Goal: Obtain resource: Obtain resource

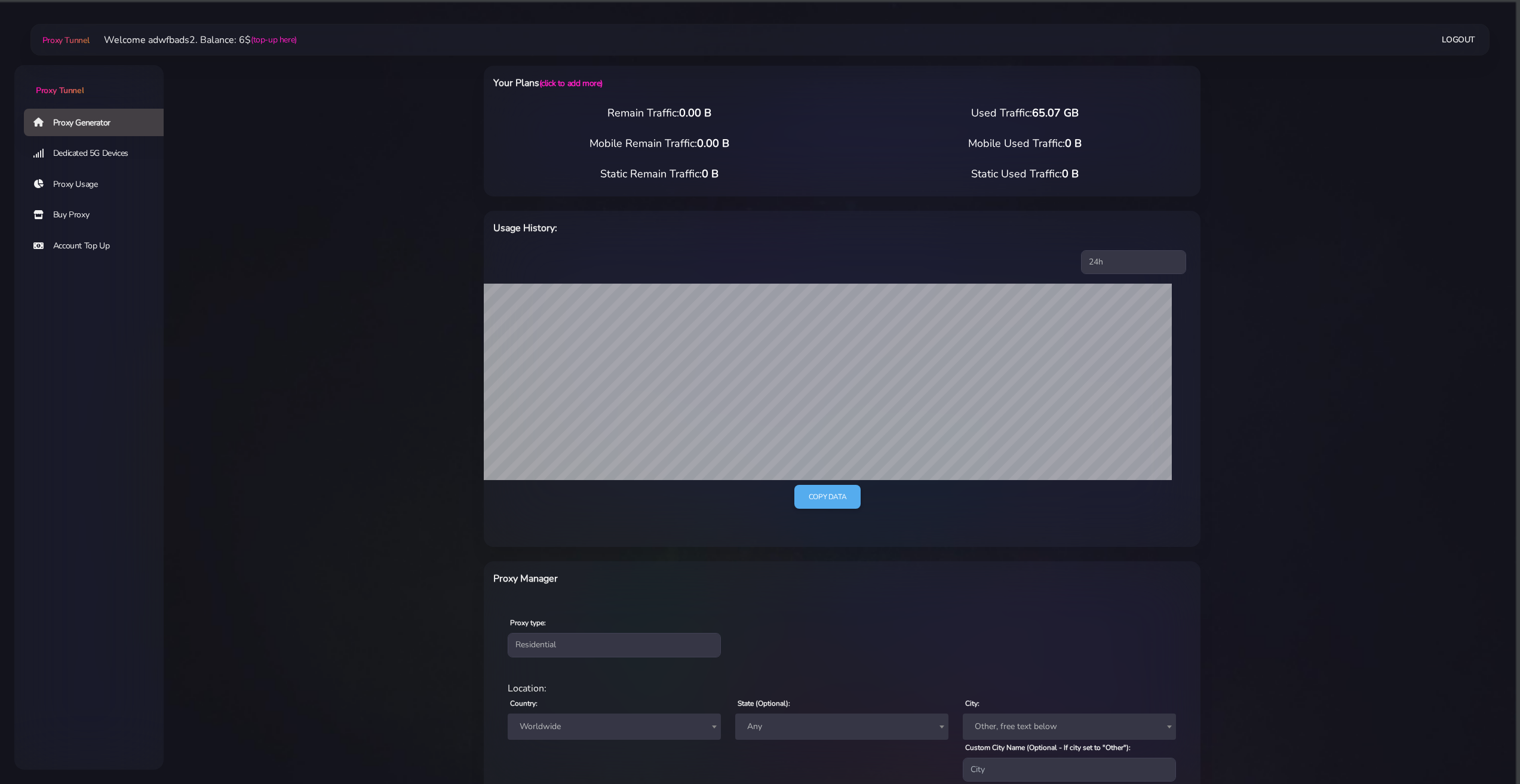
click at [79, 215] on link "Buy Proxy" at bounding box center [99, 215] width 149 height 28
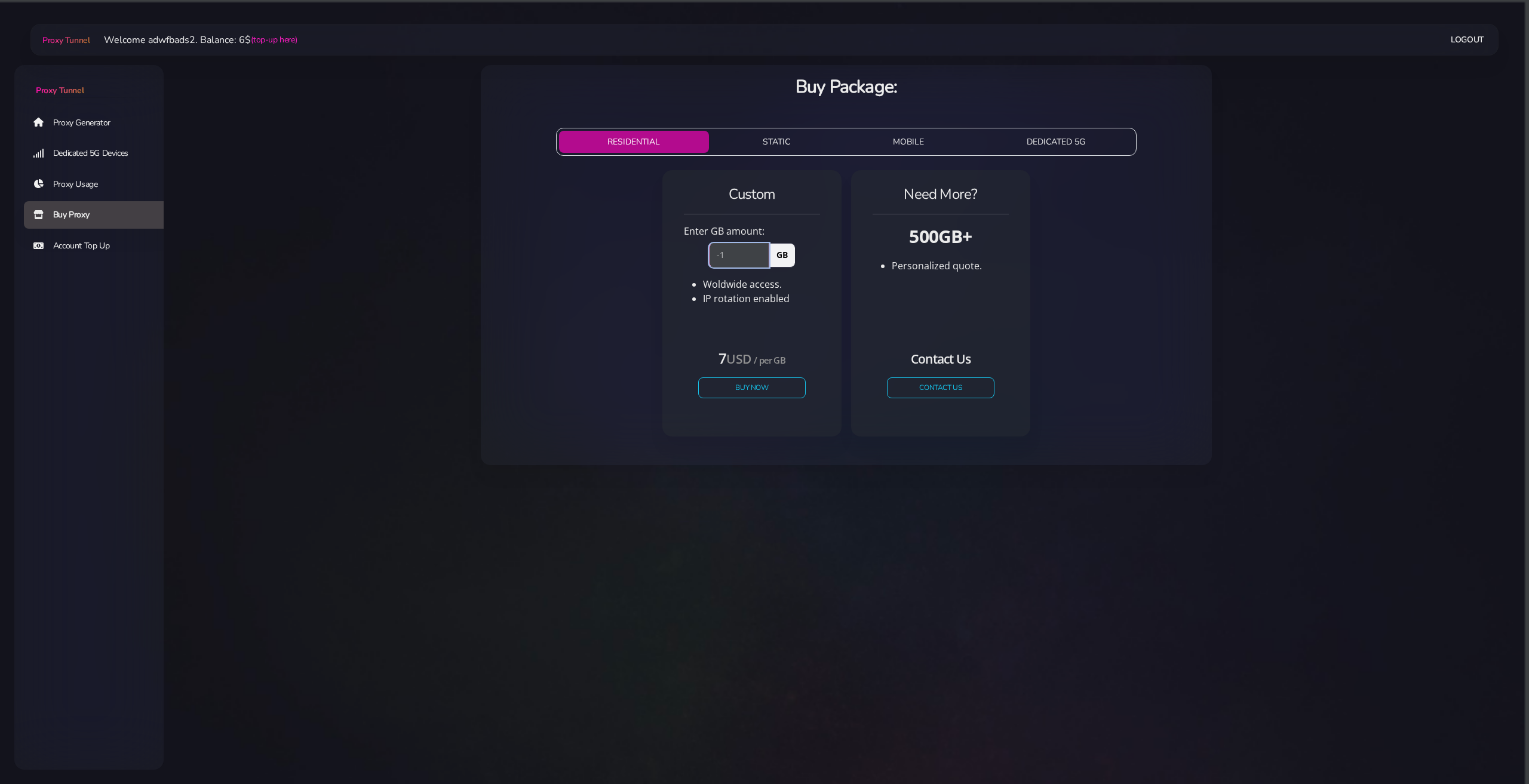
click at [760, 258] on input "-1" at bounding box center [739, 255] width 60 height 24
type input "0"
click at [761, 254] on input "0" at bounding box center [739, 255] width 60 height 24
drag, startPoint x: 731, startPoint y: 257, endPoint x: 680, endPoint y: 255, distance: 51.0
click at [680, 255] on div "0 GB" at bounding box center [752, 252] width 150 height 28
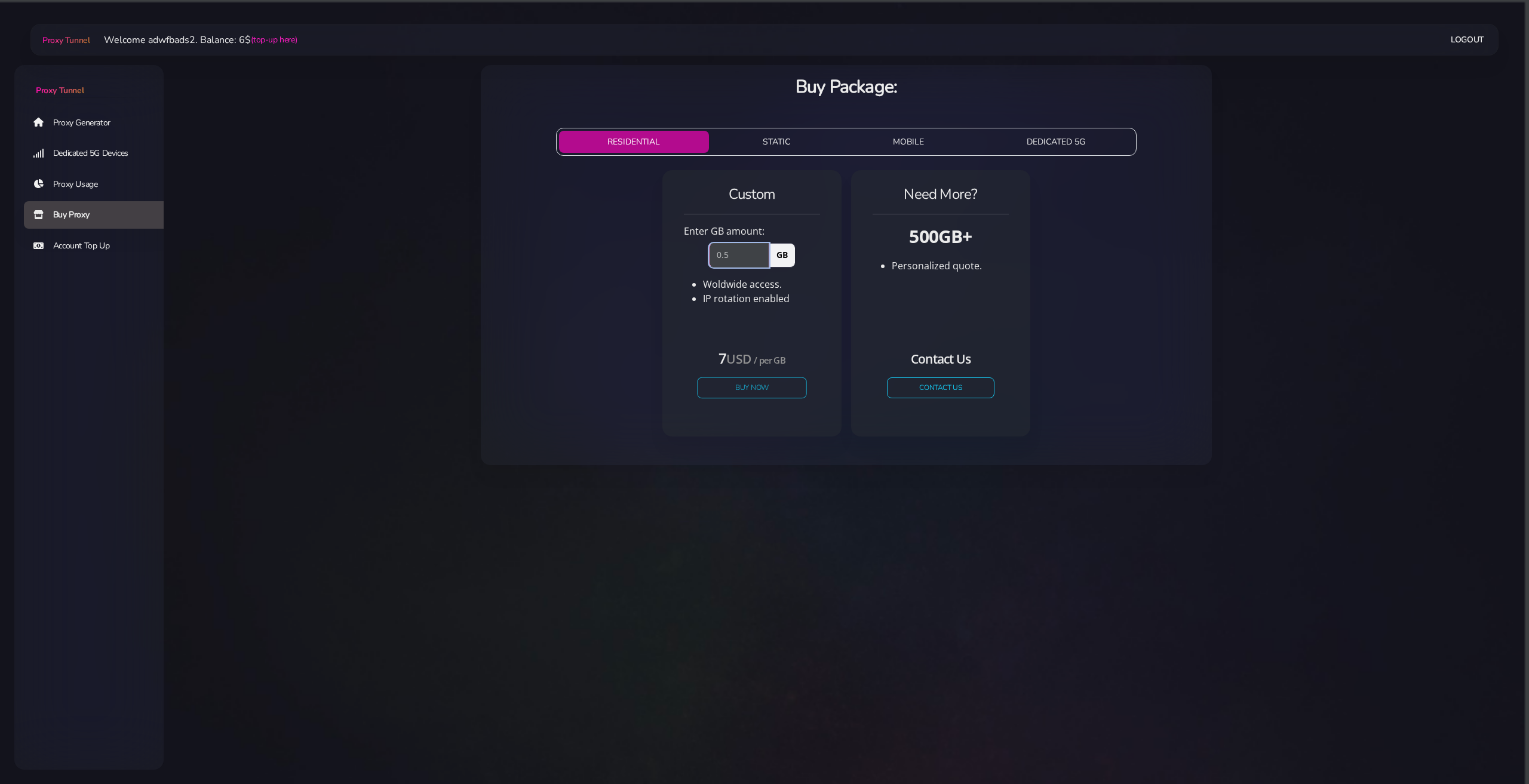
type input "0.5"
click at [749, 391] on button "Buy Now" at bounding box center [753, 388] width 110 height 21
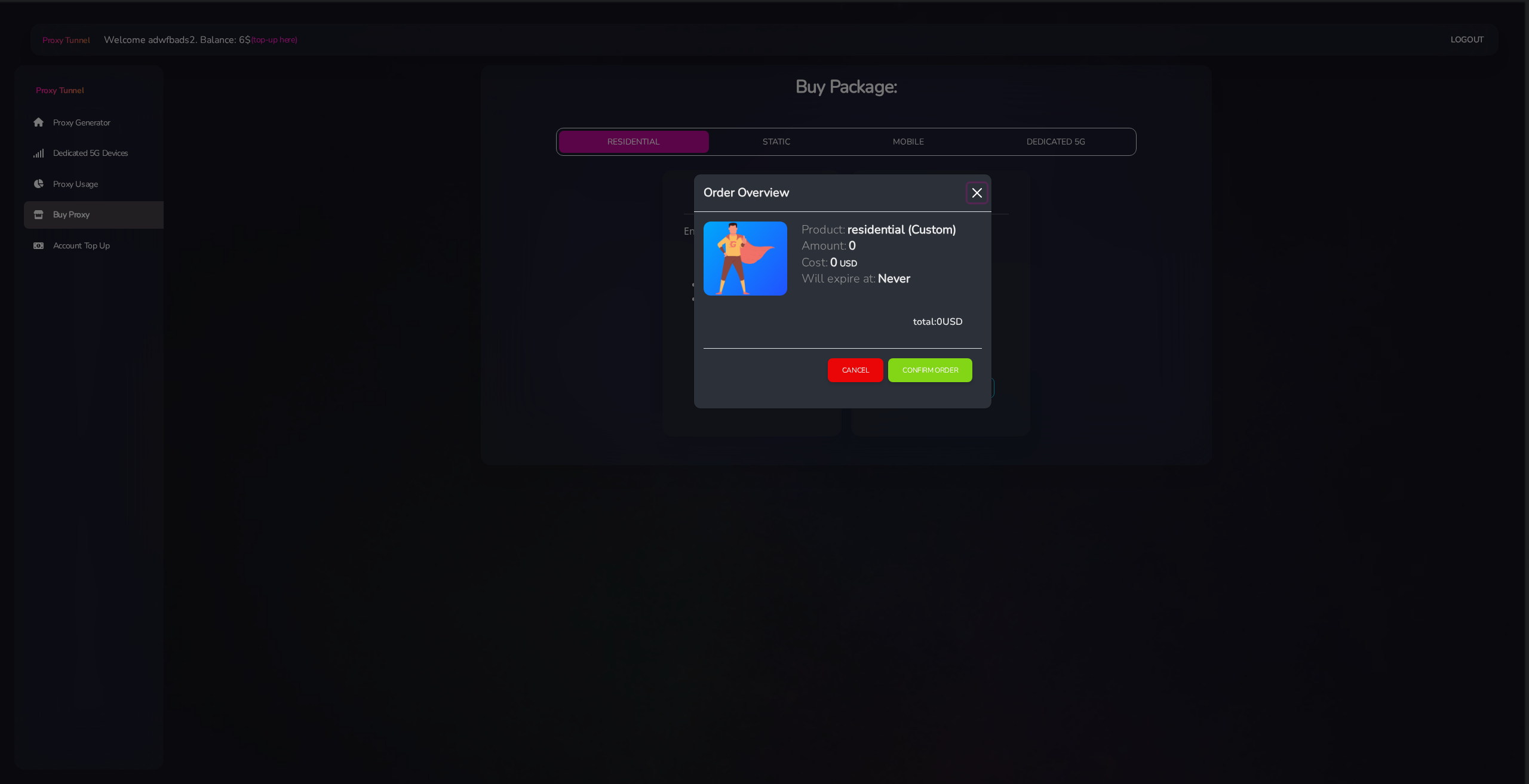
click at [981, 192] on button "Close" at bounding box center [977, 193] width 20 height 20
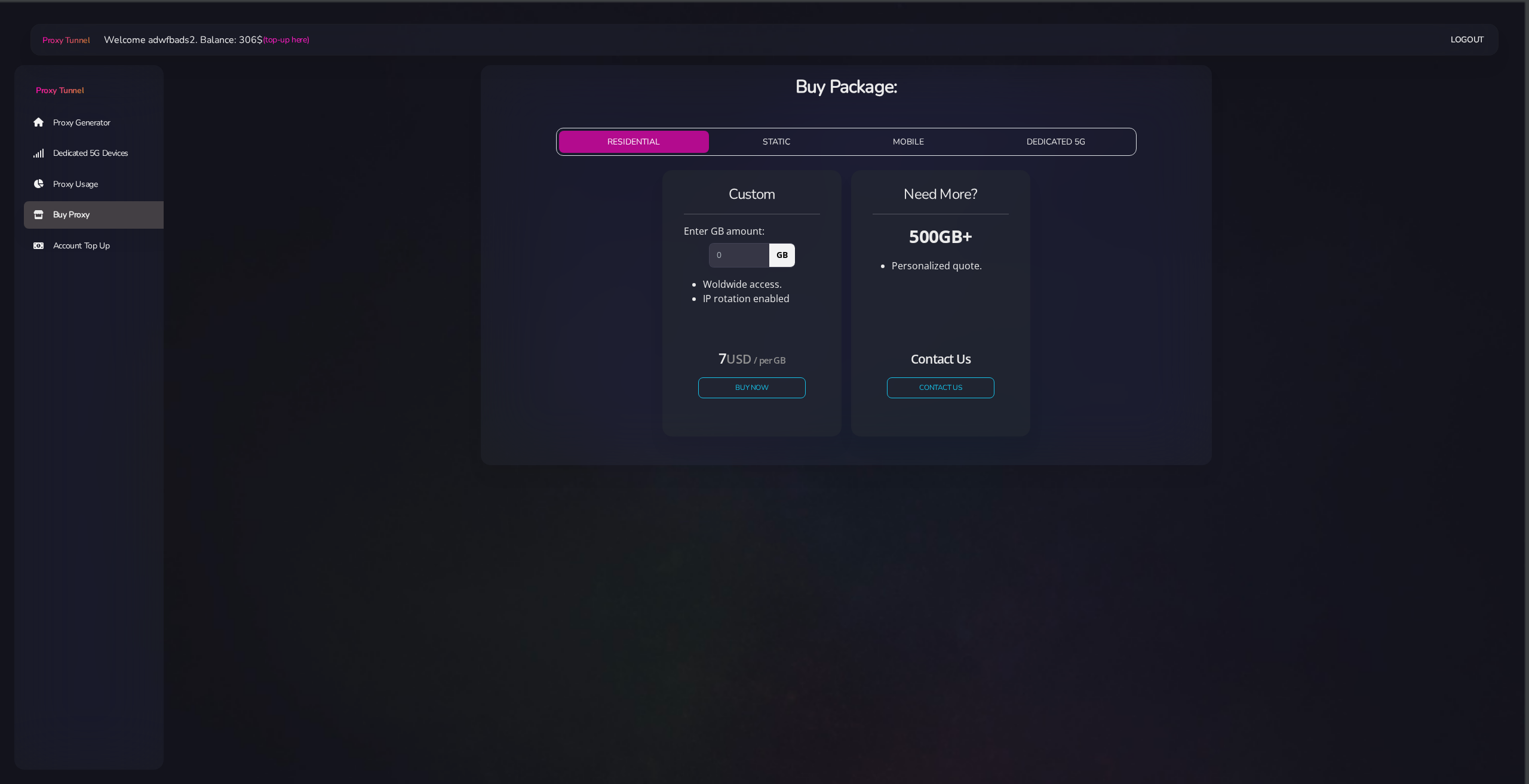
click at [66, 125] on link "Proxy Generator" at bounding box center [99, 122] width 149 height 28
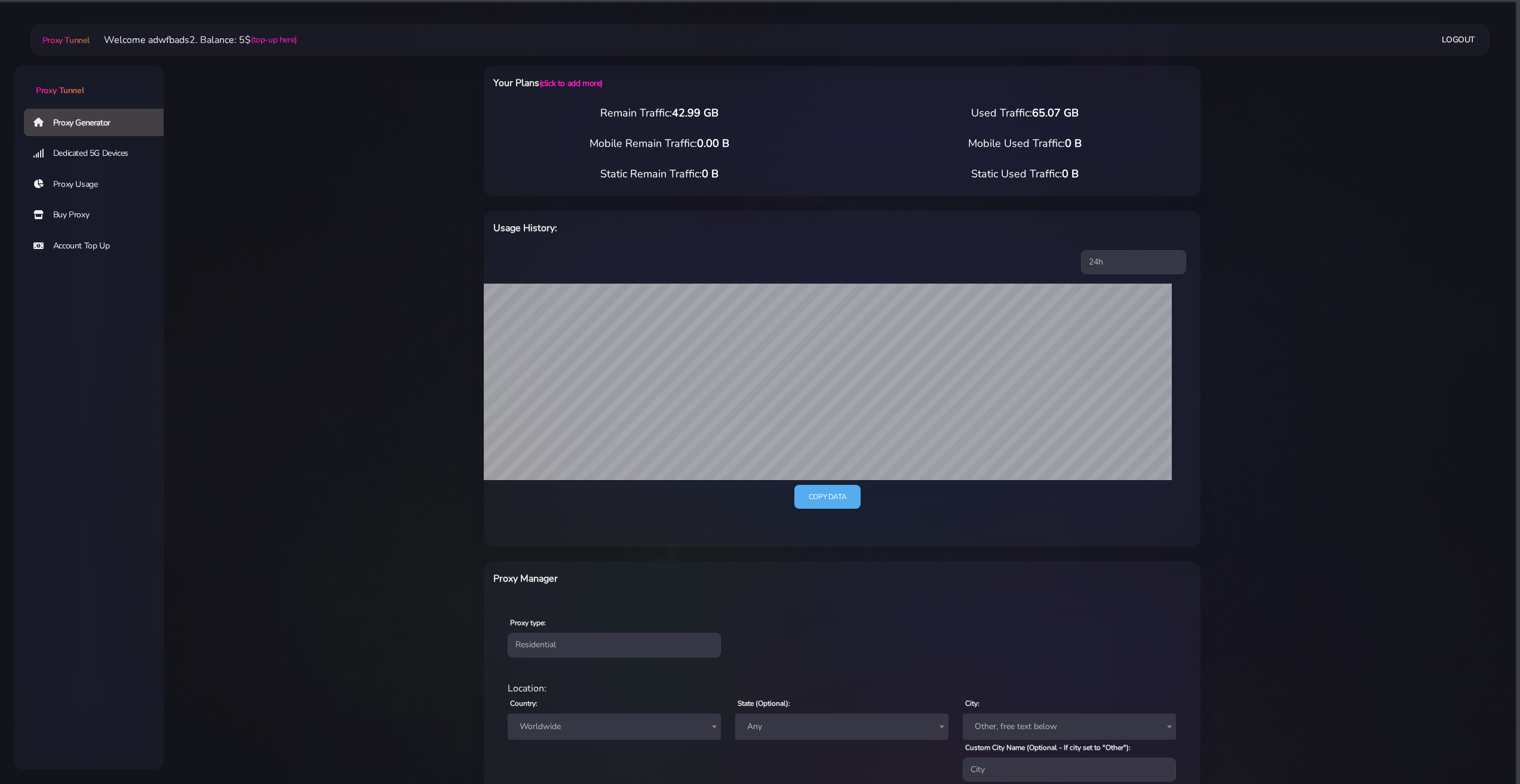
scroll to position [119, 0]
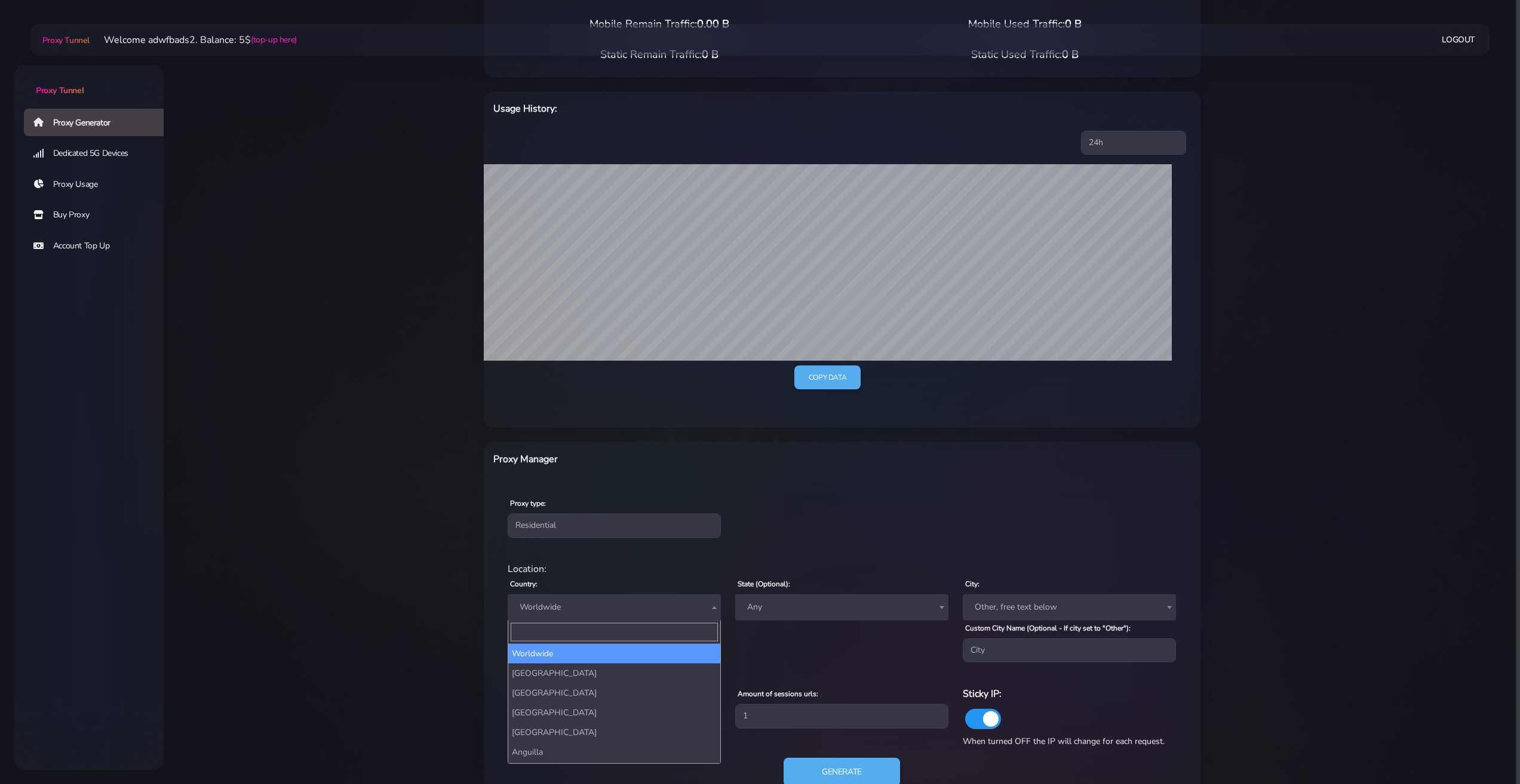
click at [571, 608] on span "Worldwide" at bounding box center [615, 606] width 199 height 17
type input "fr"
select select "FR"
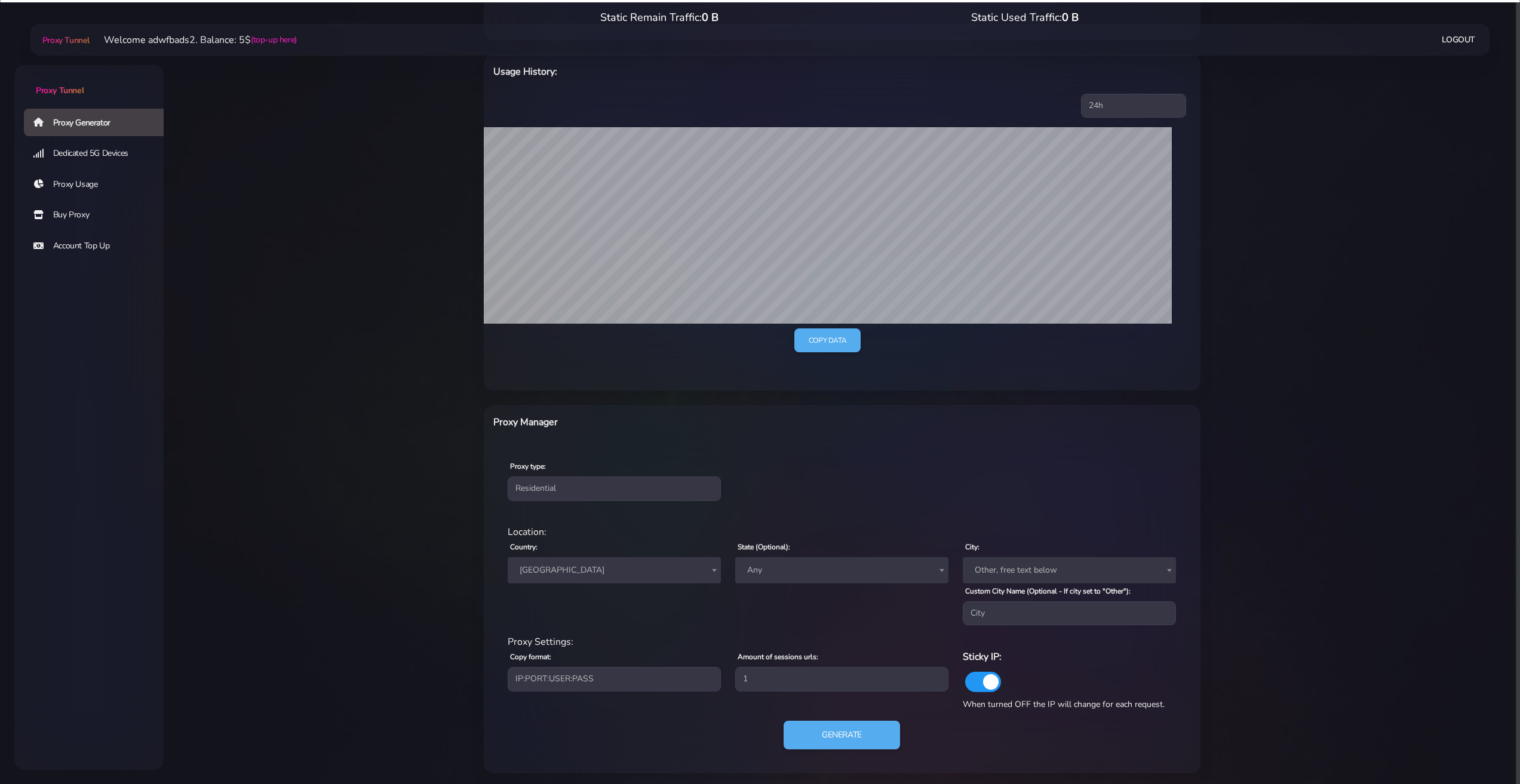
scroll to position [160, 0]
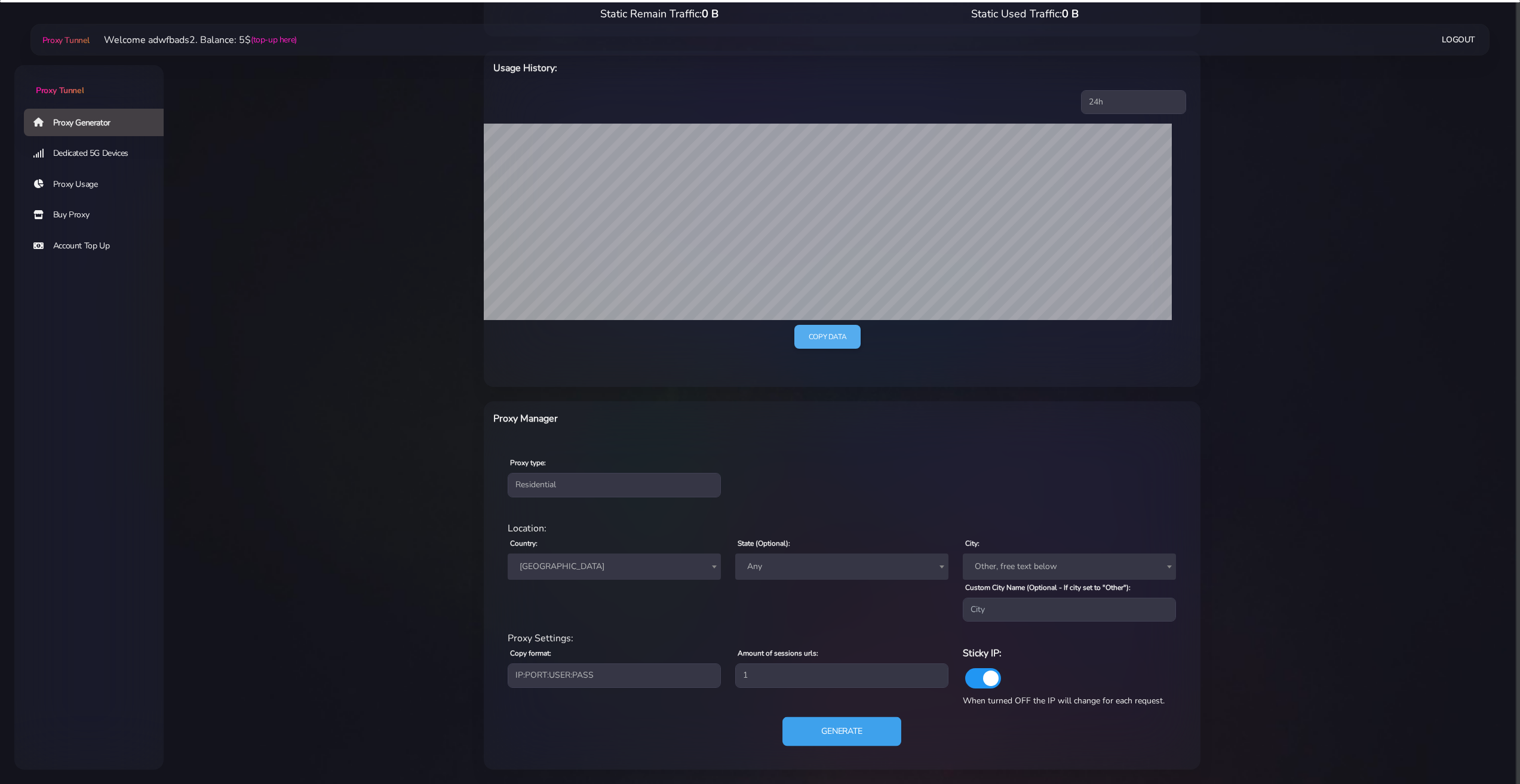
click at [829, 725] on button "Generate" at bounding box center [842, 732] width 119 height 29
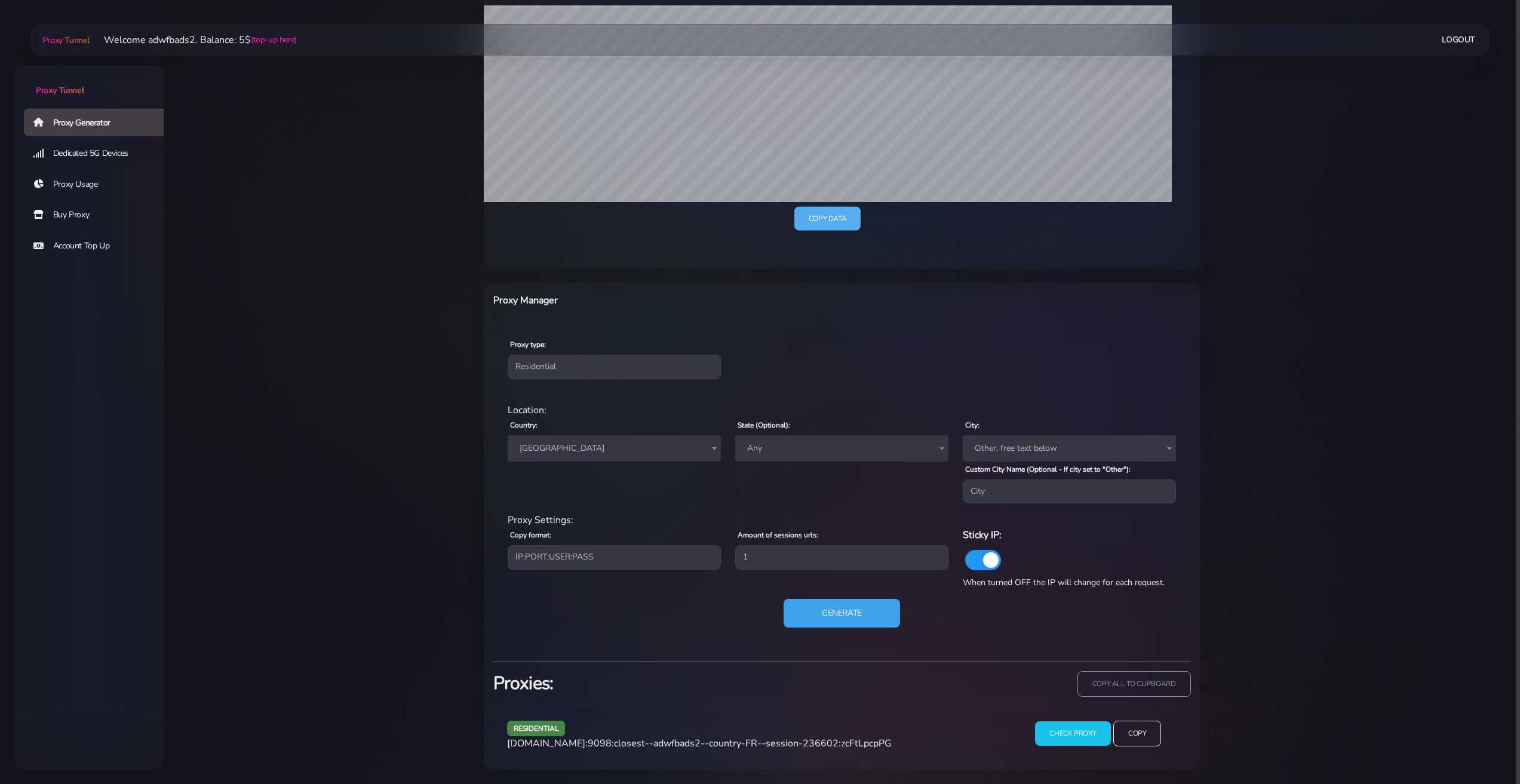
scroll to position [278, 0]
click at [838, 621] on button "Generate" at bounding box center [842, 613] width 119 height 29
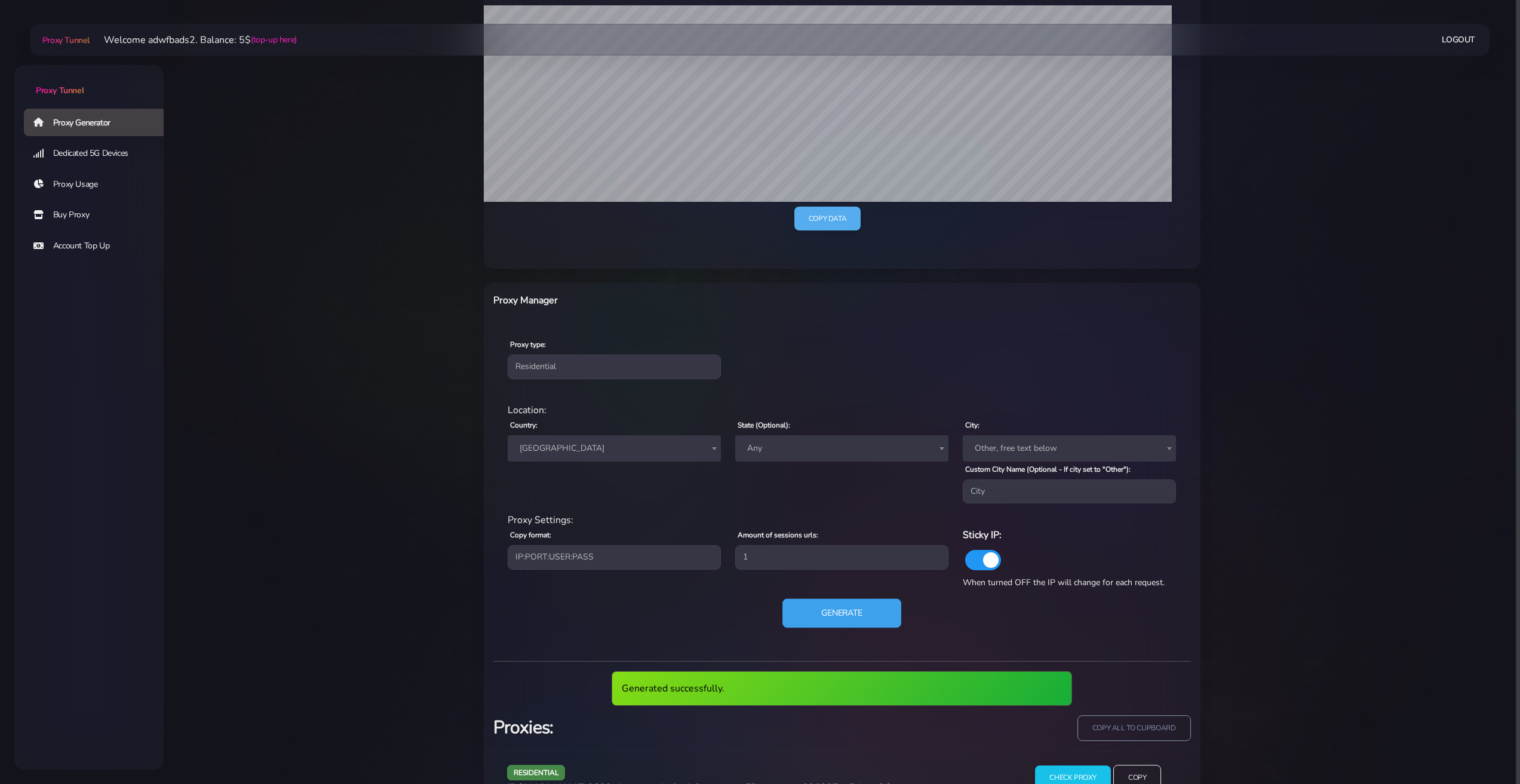
scroll to position [322, 0]
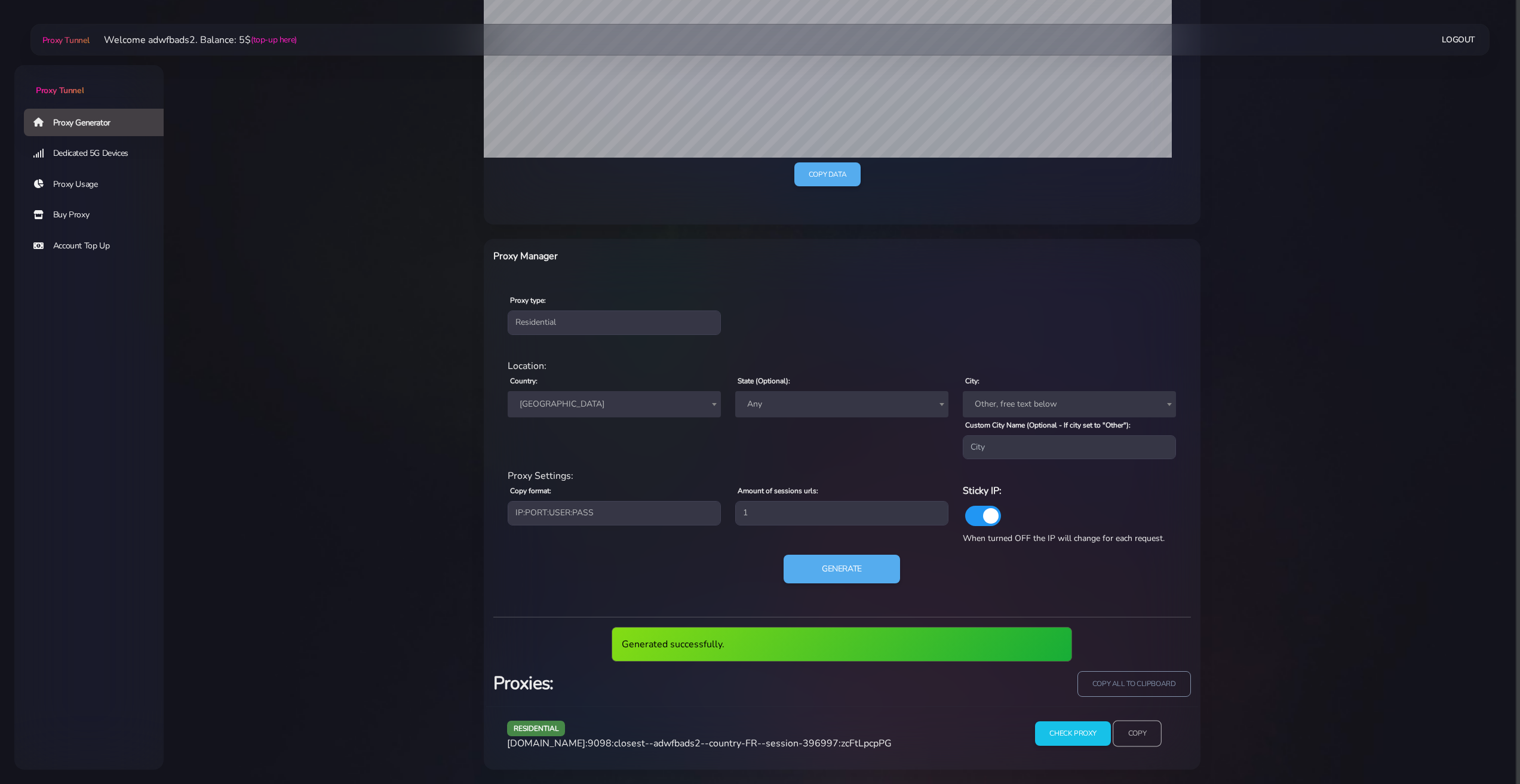
click at [1137, 737] on input "Copy" at bounding box center [1137, 734] width 49 height 27
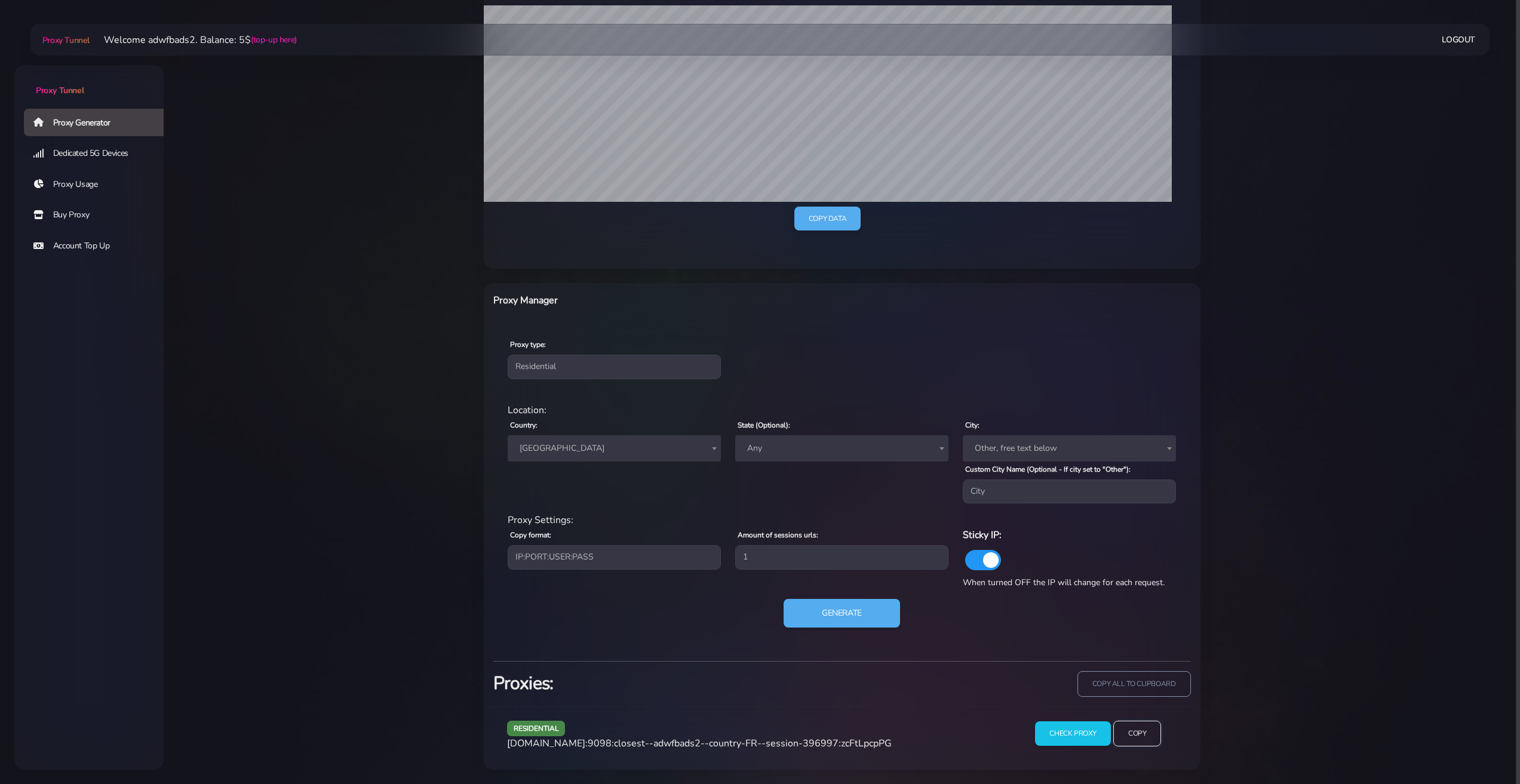
scroll to position [278, 0]
click at [828, 610] on button "Generate" at bounding box center [842, 613] width 119 height 29
click at [832, 571] on div "residential Location: Country: Worldwide [GEOGRAPHIC_DATA] [GEOGRAPHIC_DATA] [G…" at bounding box center [841, 522] width 697 height 258
click at [849, 620] on button "Generate" at bounding box center [842, 613] width 119 height 29
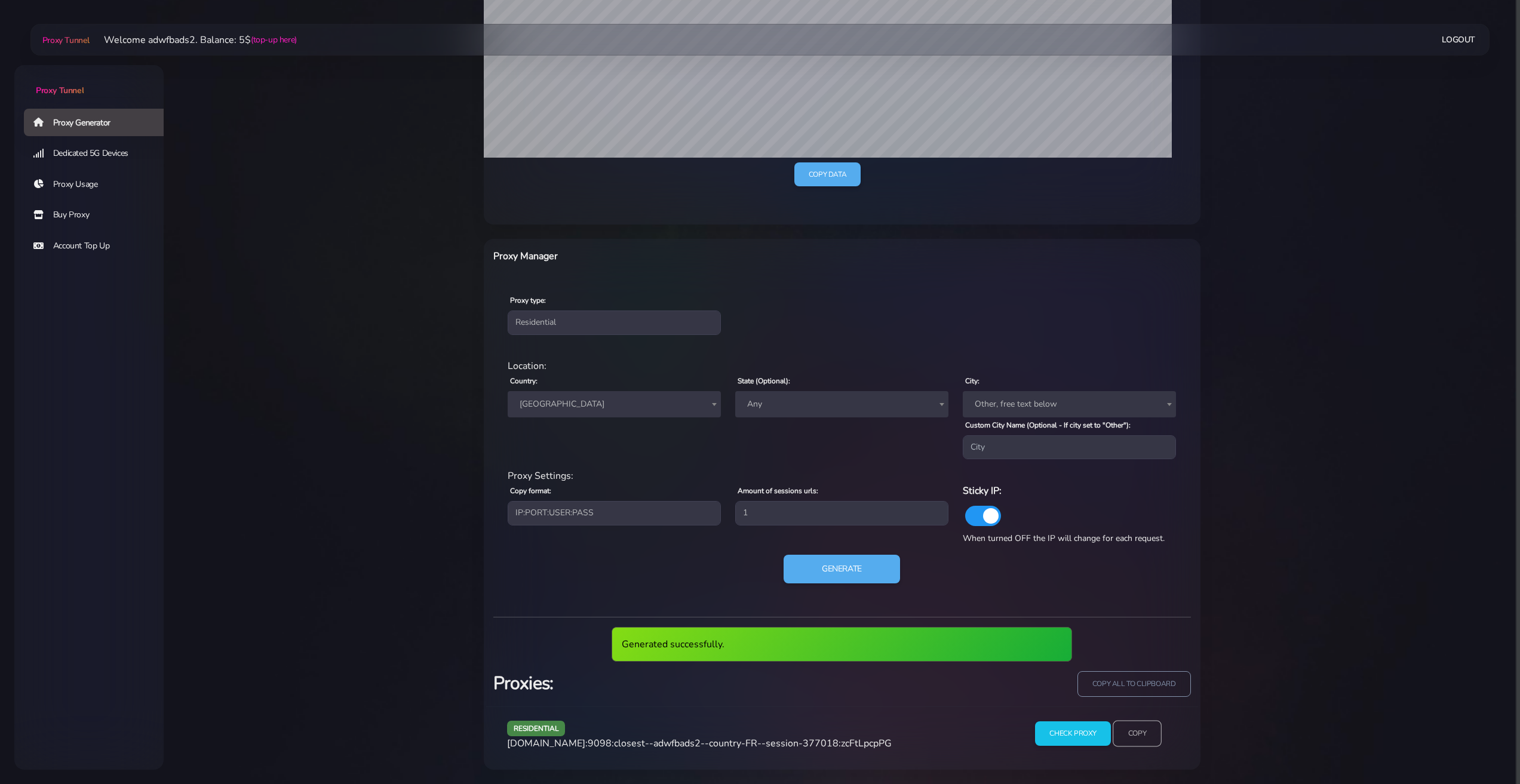
click at [1121, 734] on input "Copy" at bounding box center [1137, 734] width 49 height 27
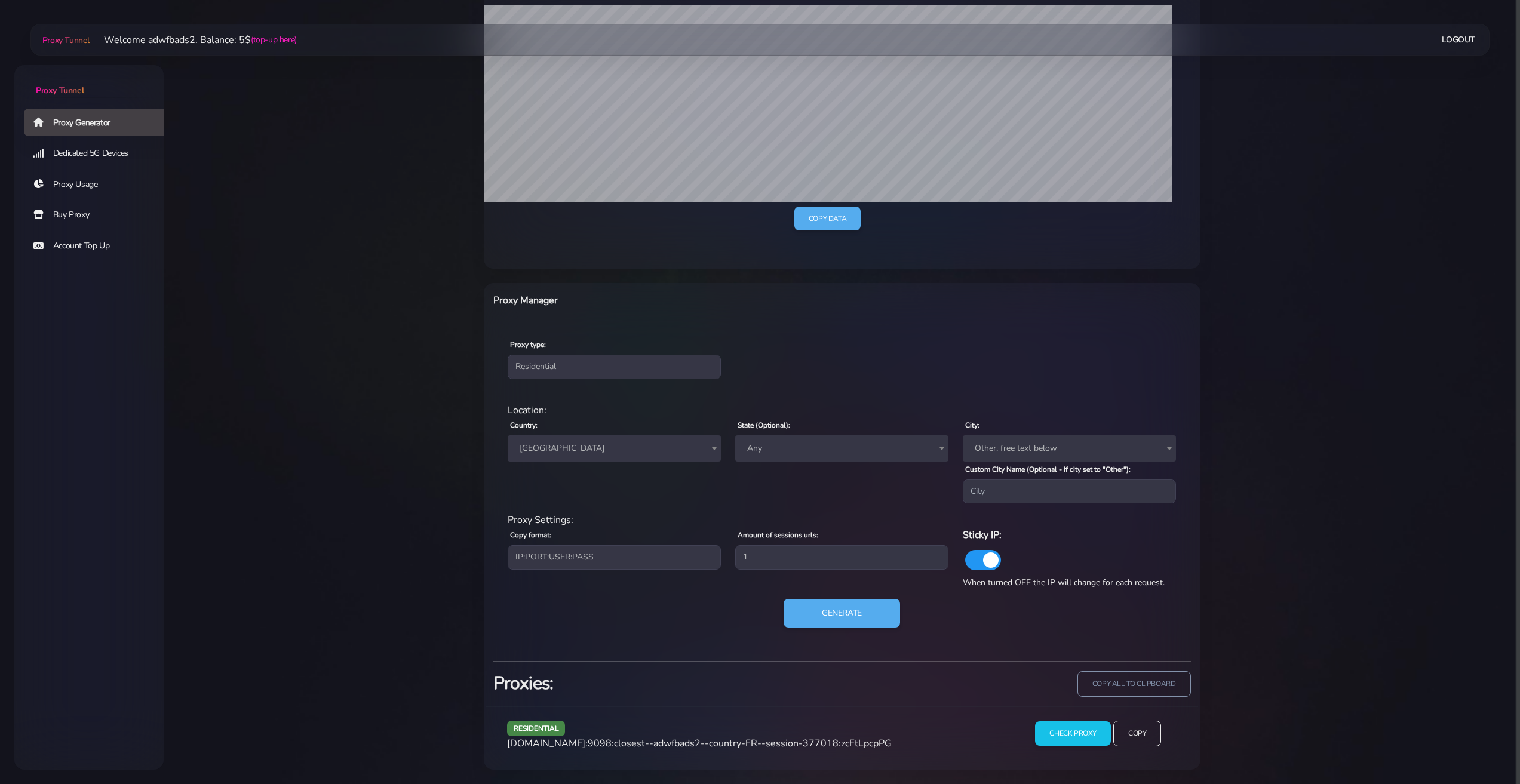
scroll to position [278, 0]
click at [829, 606] on button "Generate" at bounding box center [842, 613] width 119 height 29
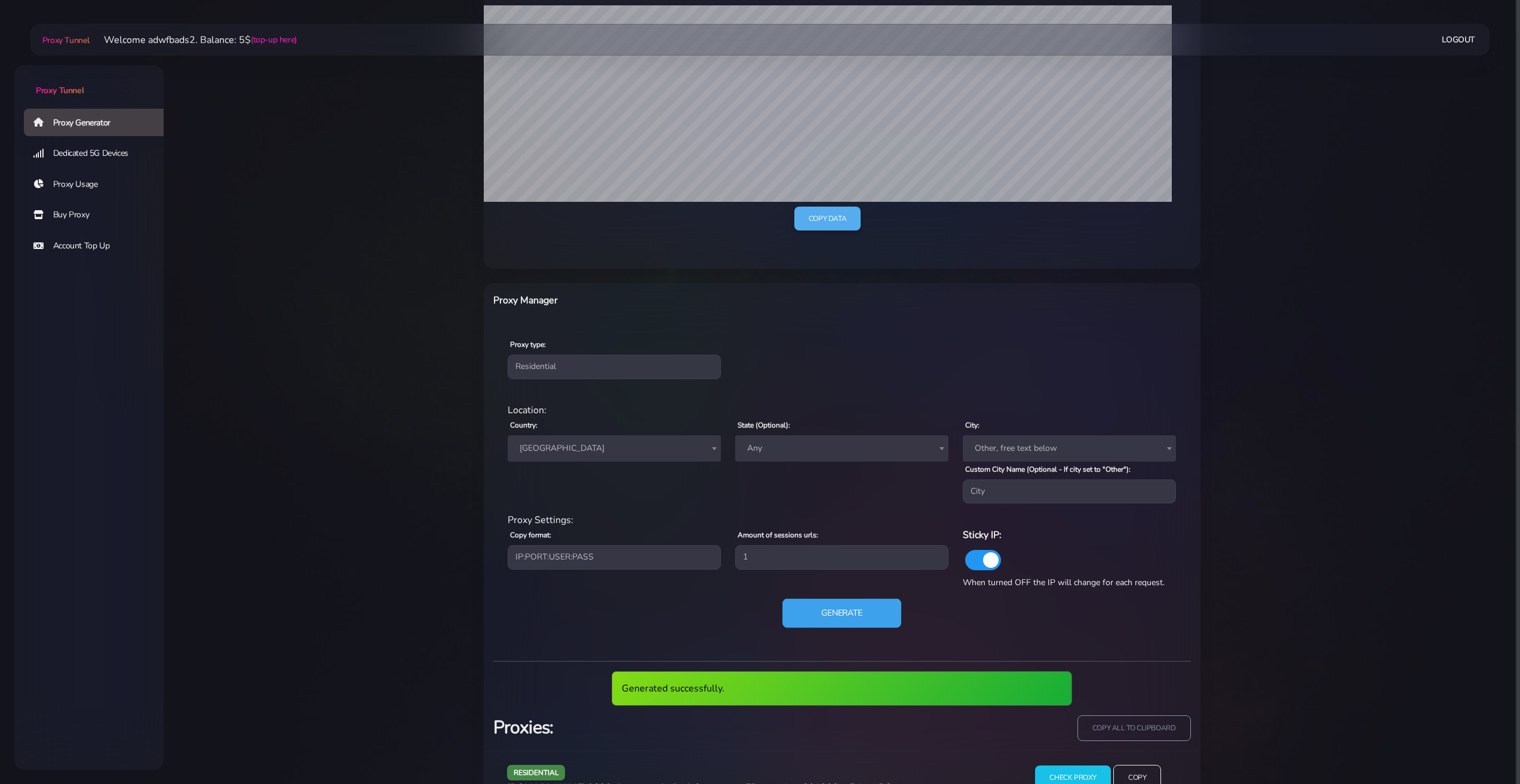
click at [827, 606] on button "Generate" at bounding box center [842, 613] width 119 height 29
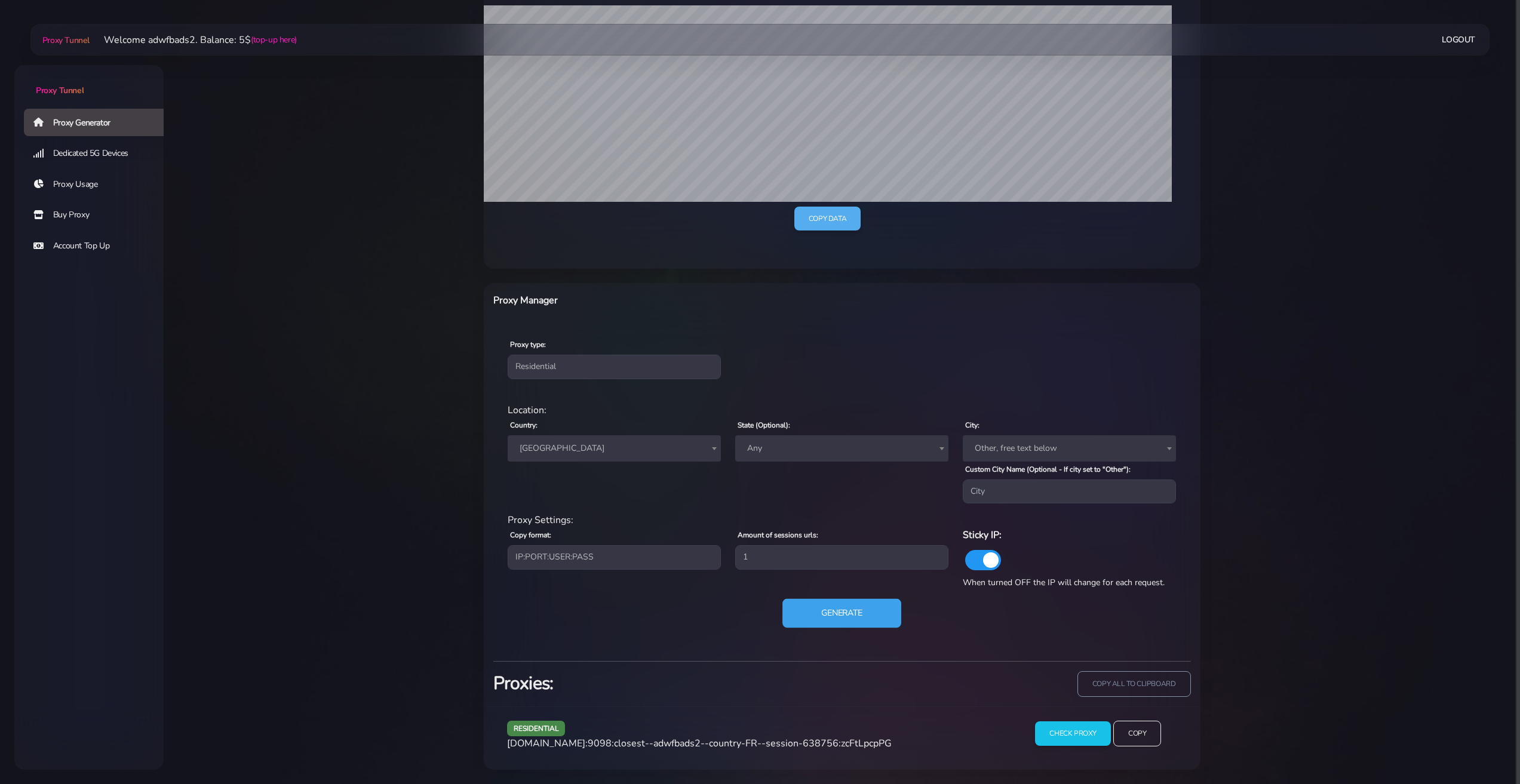
click at [850, 603] on button "Generate" at bounding box center [842, 613] width 119 height 29
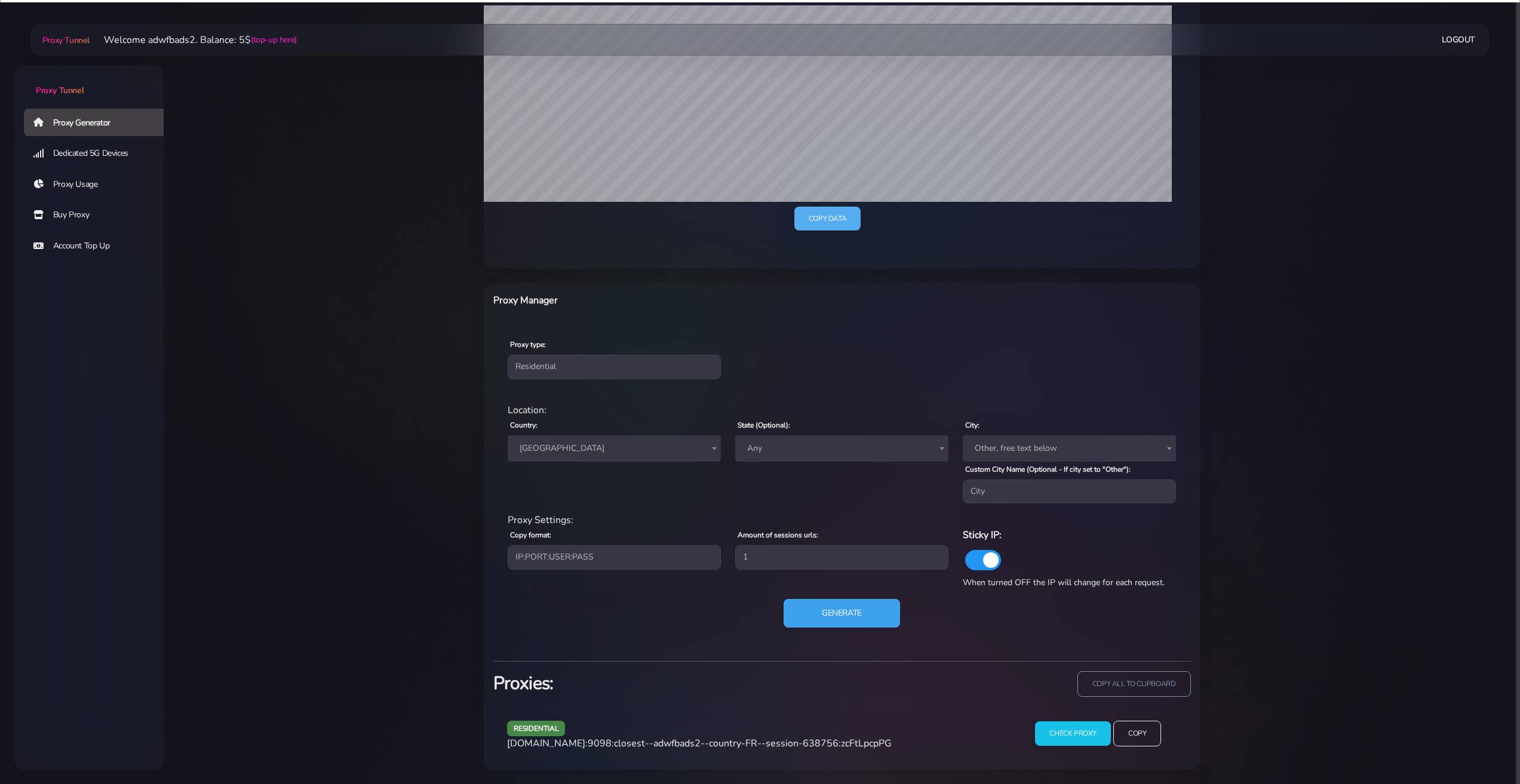
scroll to position [322, 0]
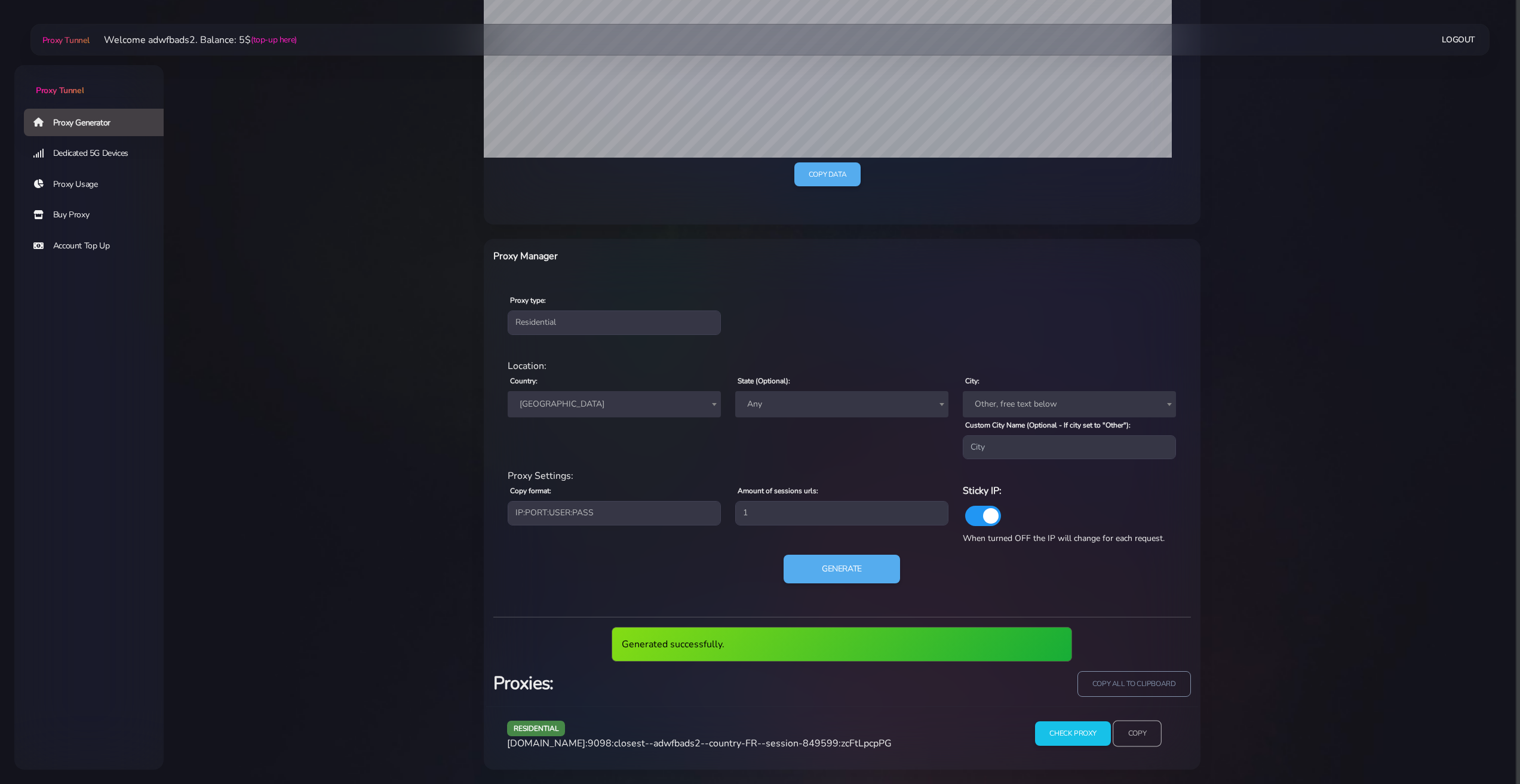
click at [1138, 723] on input "Copy" at bounding box center [1137, 734] width 49 height 27
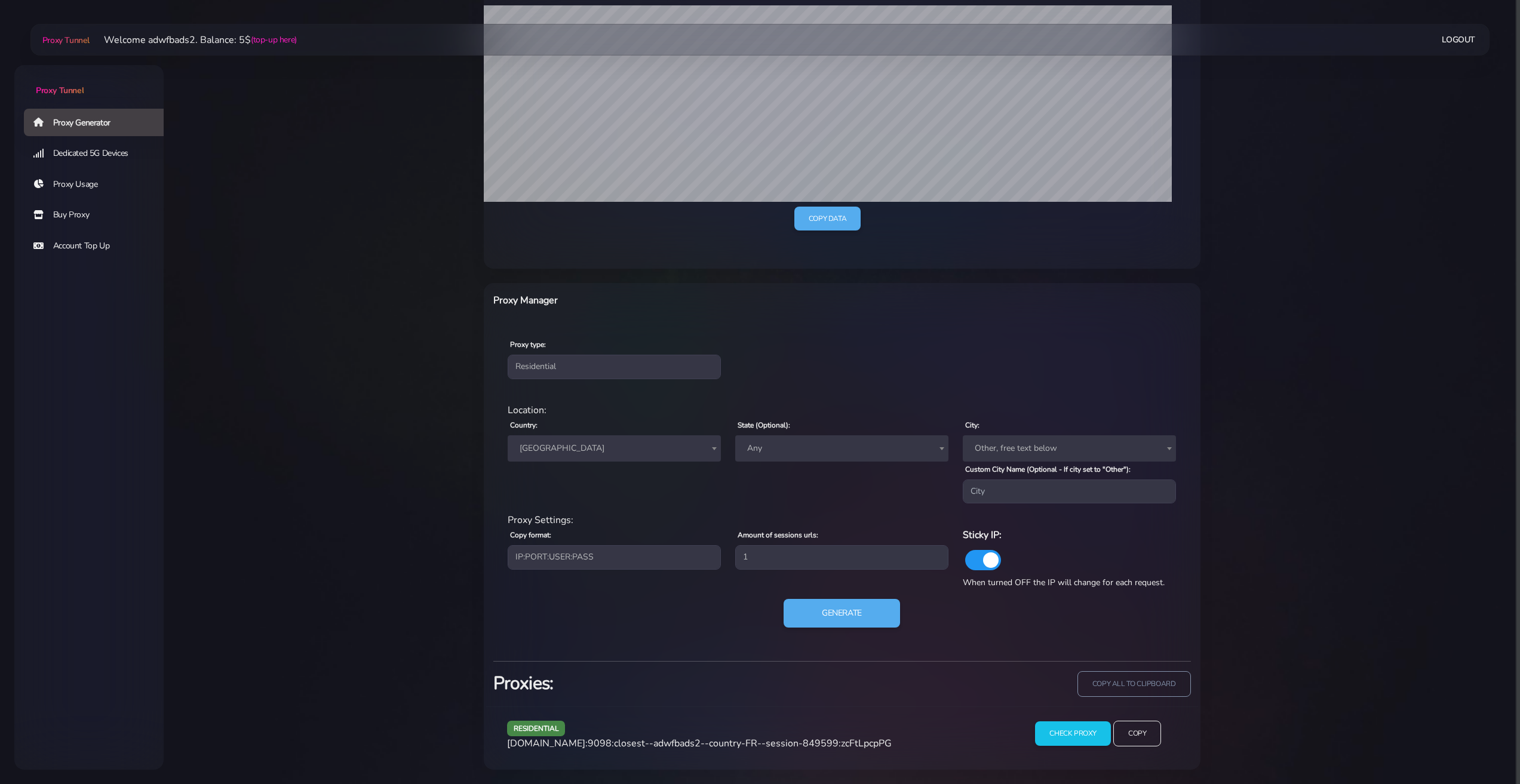
scroll to position [278, 0]
click at [820, 603] on button "Generate" at bounding box center [842, 613] width 119 height 29
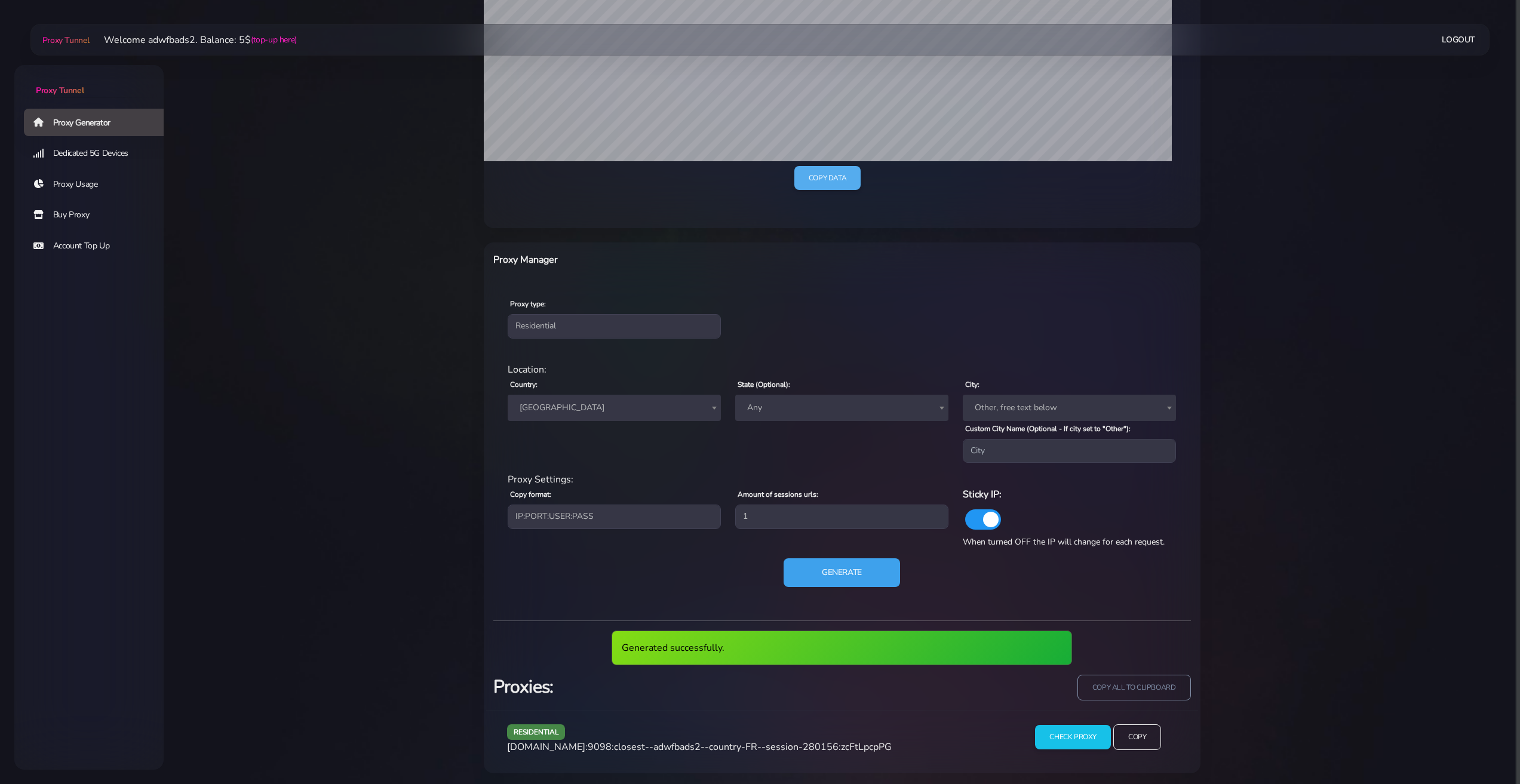
scroll to position [322, 0]
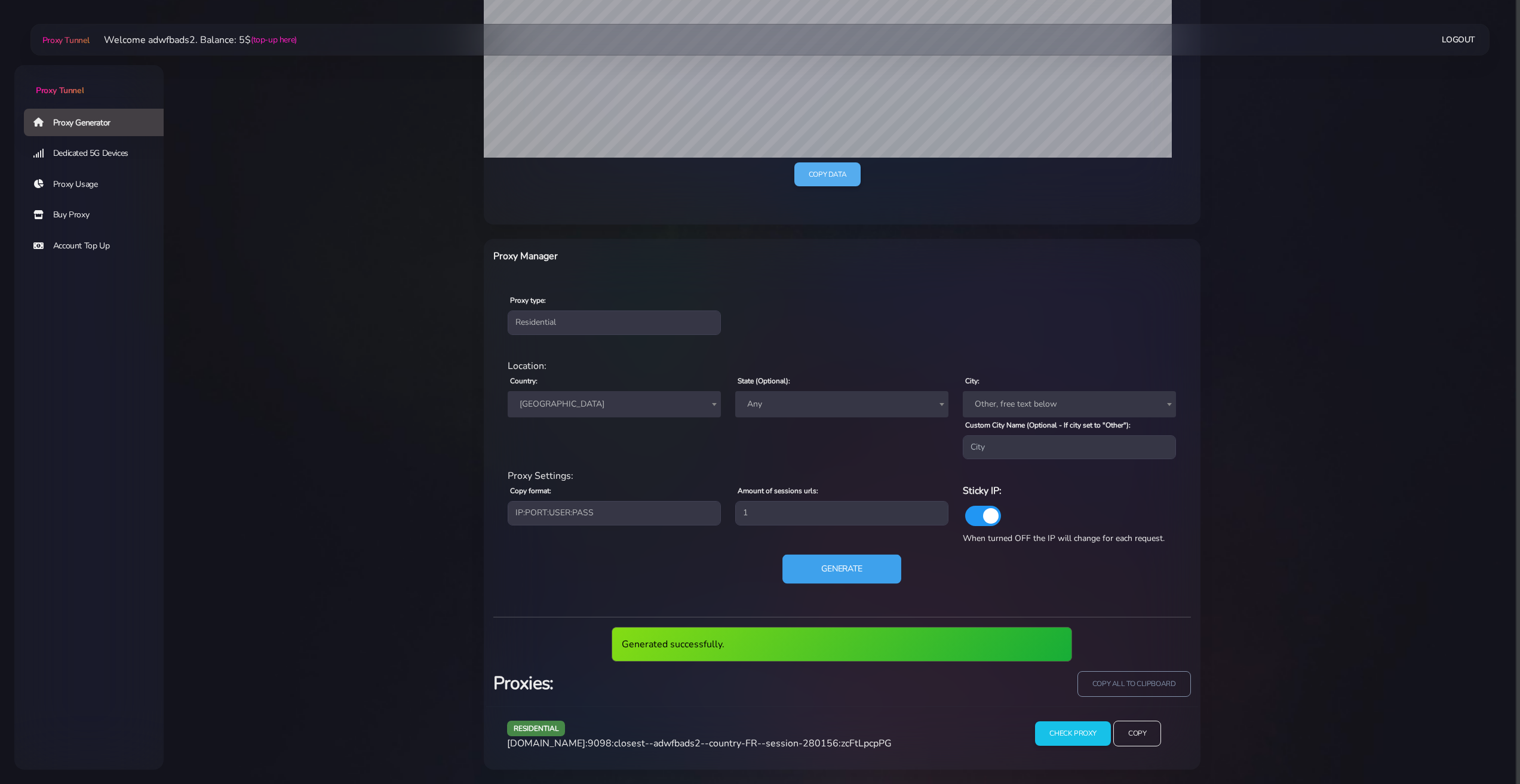
click at [872, 568] on button "Generate" at bounding box center [842, 569] width 119 height 29
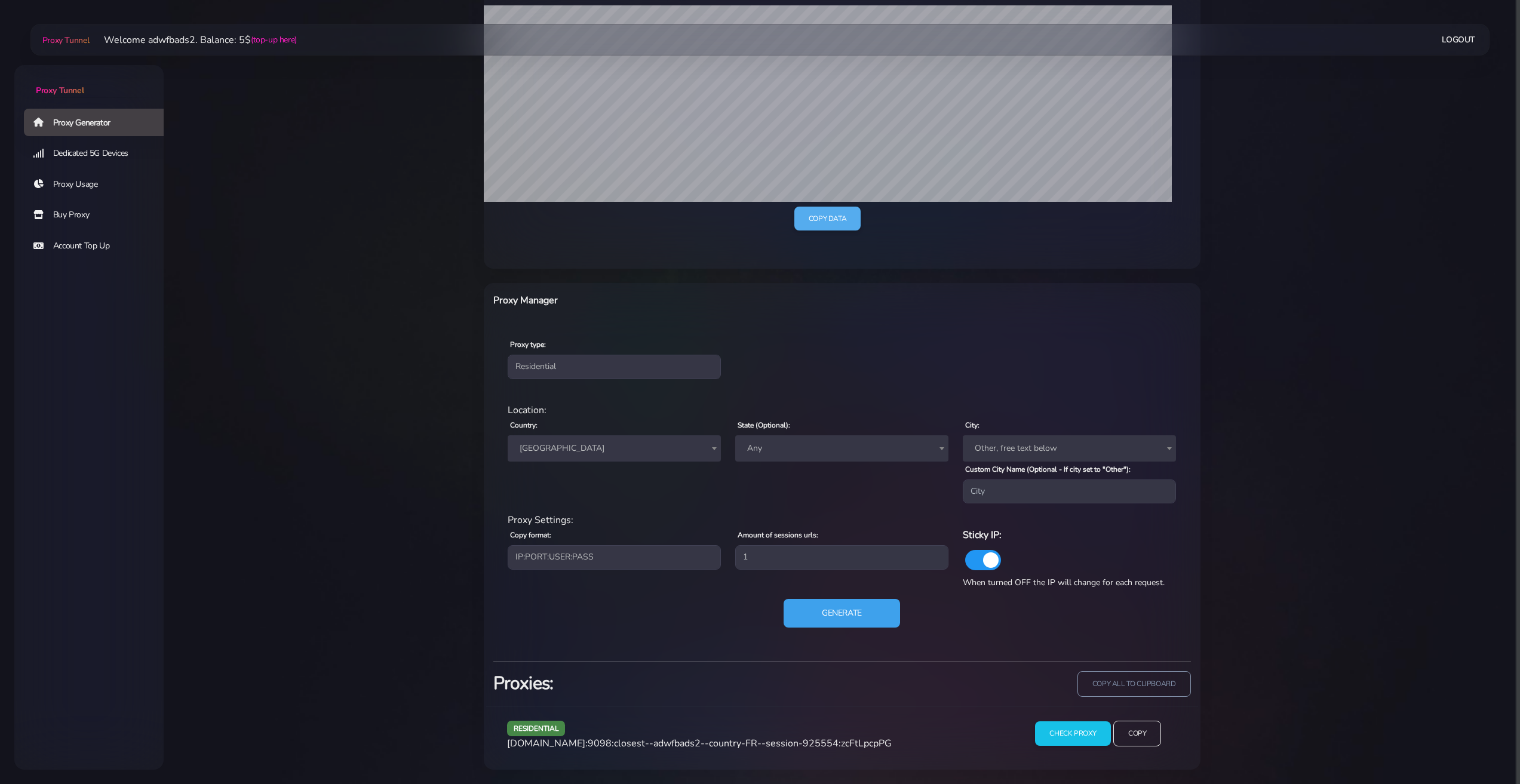
scroll to position [278, 0]
click at [1142, 737] on input "Copy" at bounding box center [1137, 734] width 49 height 27
click at [852, 613] on button "Generate" at bounding box center [842, 613] width 119 height 29
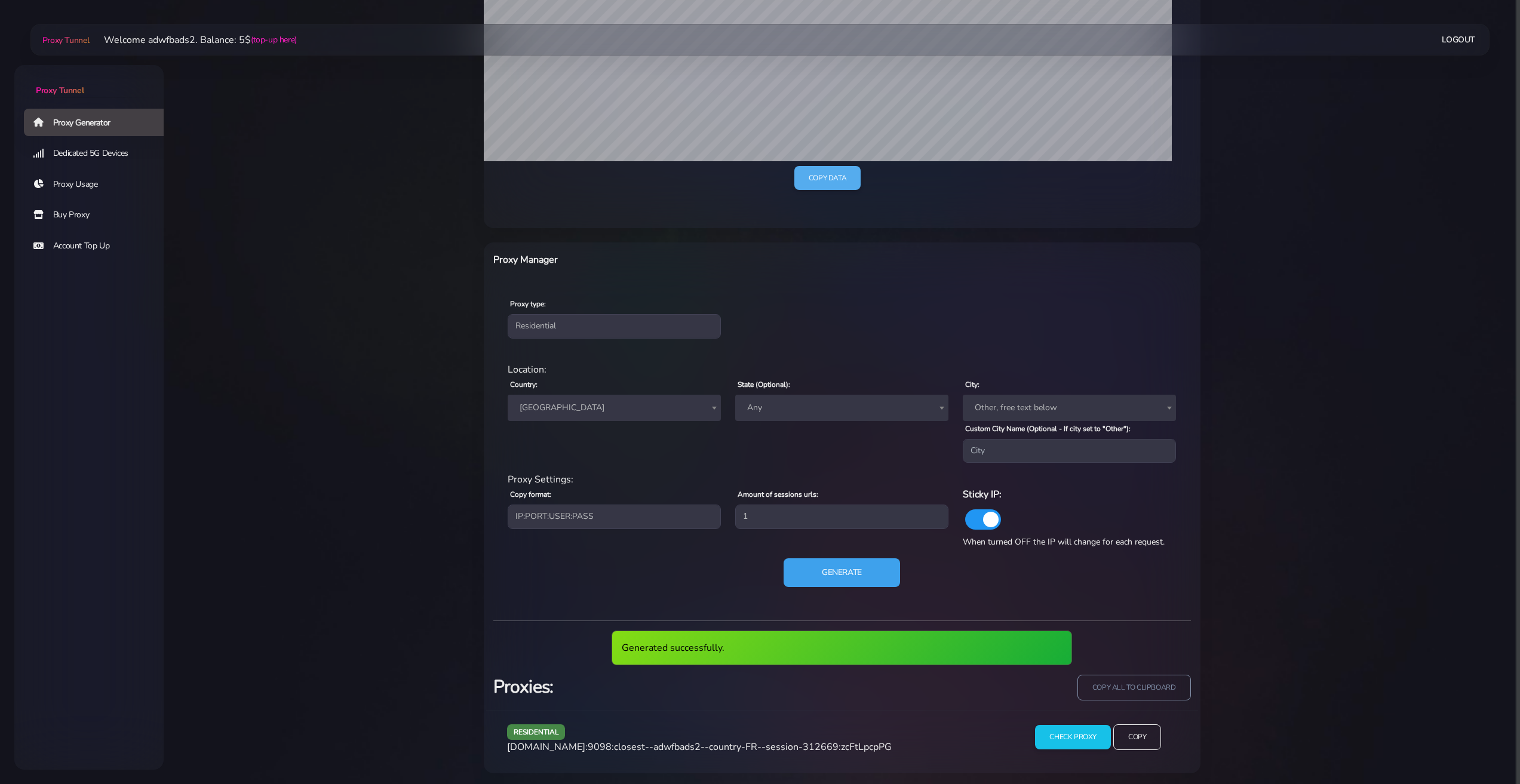
scroll to position [322, 0]
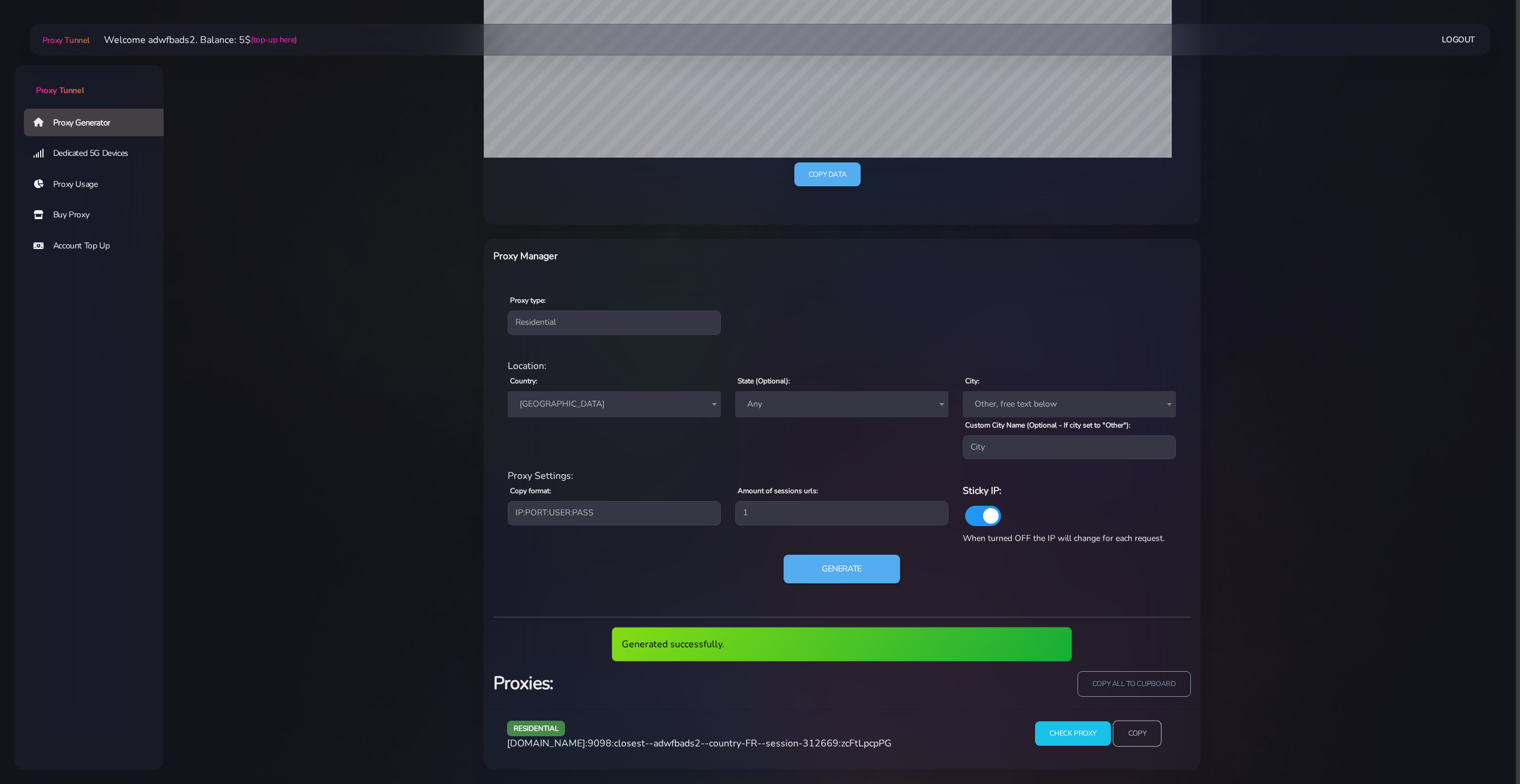
click at [1134, 732] on input "Copy" at bounding box center [1137, 734] width 49 height 27
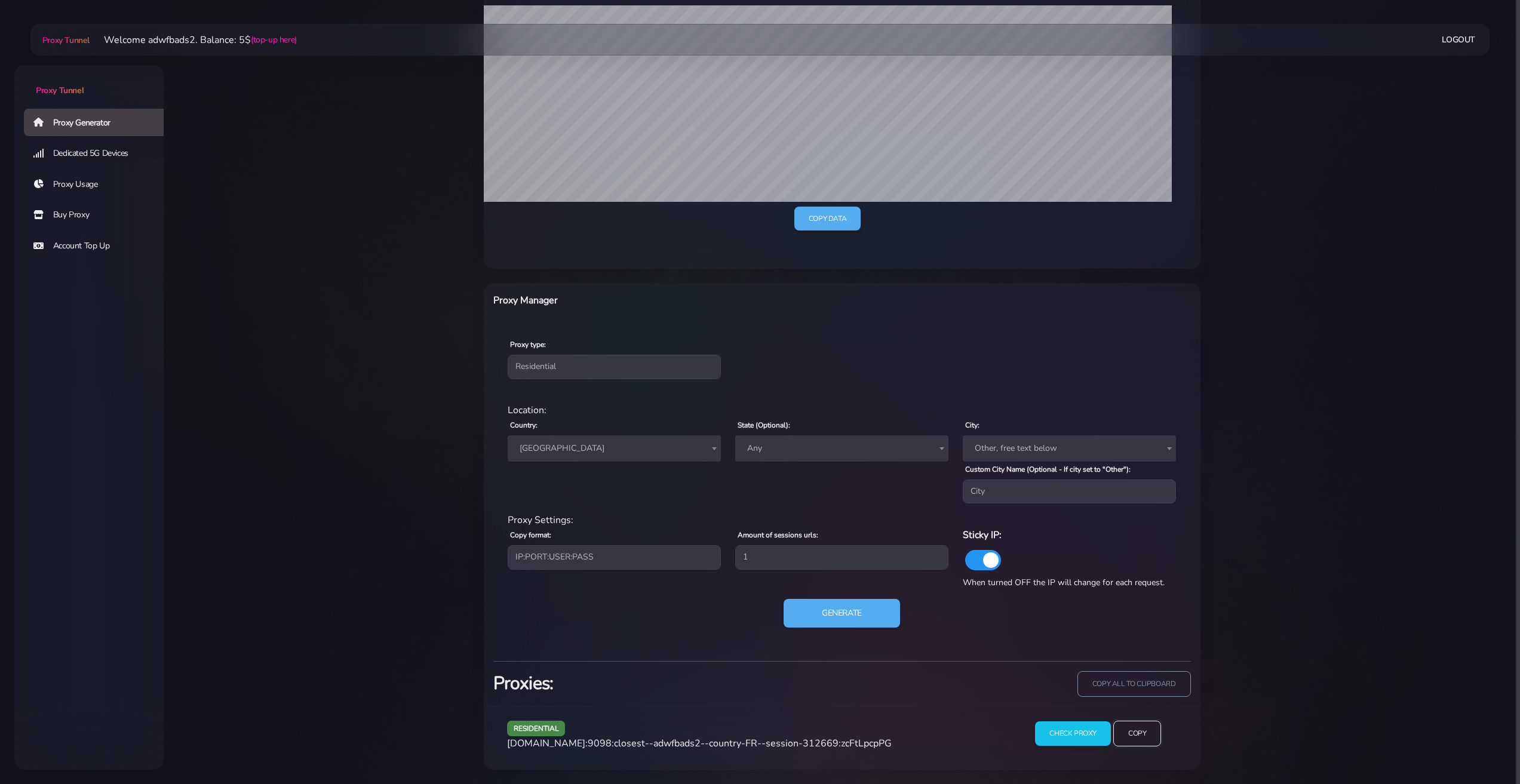
scroll to position [278, 0]
